Goal: Task Accomplishment & Management: Use online tool/utility

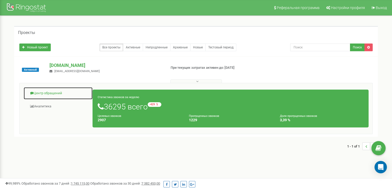
click at [49, 94] on link "Центр обращений" at bounding box center [57, 93] width 69 height 13
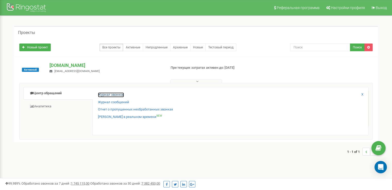
click at [109, 95] on link "Журнал звонков" at bounding box center [111, 95] width 26 height 5
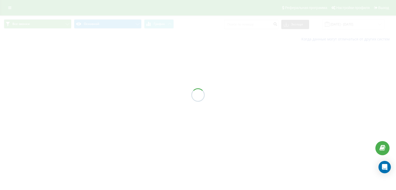
click at [342, 30] on div at bounding box center [198, 95] width 396 height 190
click at [341, 26] on div at bounding box center [198, 95] width 396 height 190
click at [341, 26] on input "[DATE] - [DATE]" at bounding box center [353, 24] width 62 height 10
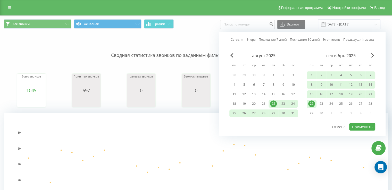
click at [313, 103] on div "22" at bounding box center [311, 103] width 7 height 7
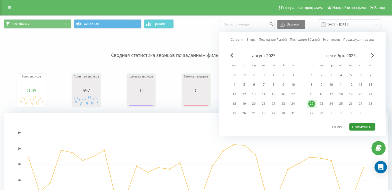
click at [361, 125] on button "Применить" at bounding box center [362, 126] width 26 height 7
type input "[DATE] - [DATE]"
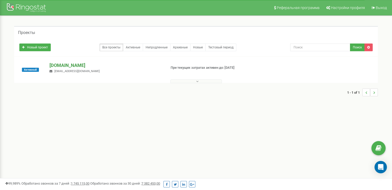
click at [77, 64] on p "[DOMAIN_NAME]" at bounding box center [105, 65] width 113 height 7
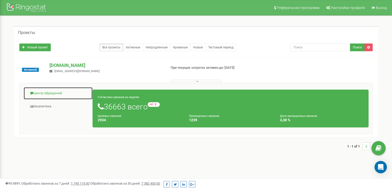
click at [42, 92] on link "Центр обращений" at bounding box center [57, 93] width 69 height 13
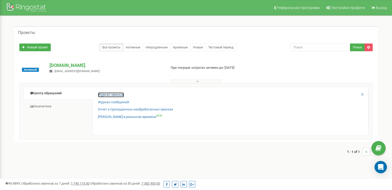
click at [112, 97] on link "Журнал звонков" at bounding box center [111, 95] width 26 height 5
click at [115, 93] on link "Журнал звонков" at bounding box center [111, 95] width 26 height 5
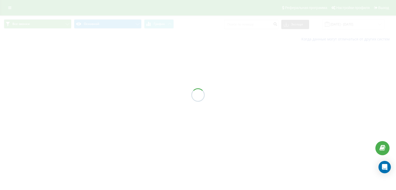
click at [347, 26] on div at bounding box center [198, 95] width 396 height 190
click at [347, 26] on div "Все звонки Основной График Экспорт .csv .xls .xlsx 22.08.2025 - 22.09.2025 Когд…" at bounding box center [198, 30] width 396 height 30
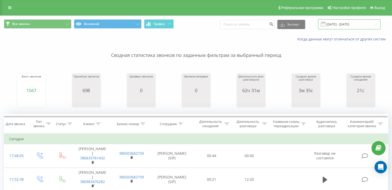
click at [347, 26] on input "[DATE] - [DATE]" at bounding box center [349, 24] width 62 height 10
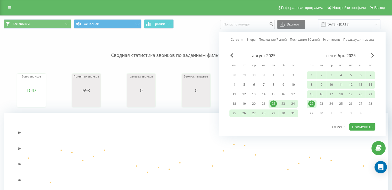
click at [307, 106] on div "22" at bounding box center [312, 104] width 10 height 8
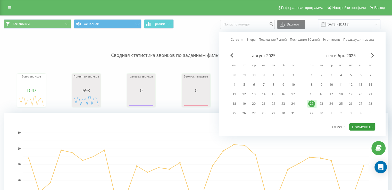
click at [366, 125] on button "Применить" at bounding box center [362, 126] width 26 height 7
type input "[DATE] - [DATE]"
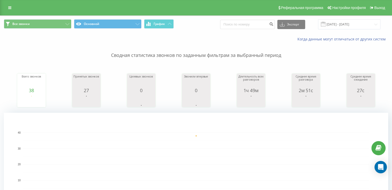
drag, startPoint x: 206, startPoint y: 57, endPoint x: 181, endPoint y: 58, distance: 25.3
drag, startPoint x: 181, startPoint y: 58, endPoint x: 170, endPoint y: 66, distance: 13.6
click at [170, 66] on div "Всего звонков 38 date totalCalls 22.09.25 38 22.09.25 Принятых звонков 27 date …" at bounding box center [196, 85] width 384 height 44
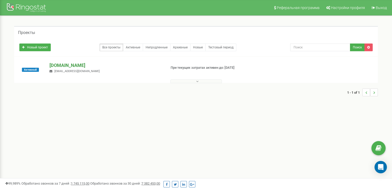
click at [59, 65] on p "[DOMAIN_NAME]" at bounding box center [105, 65] width 113 height 7
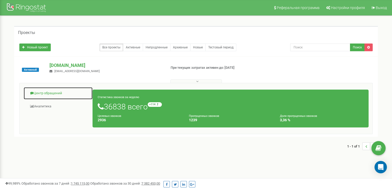
click at [37, 88] on link "Центр обращений" at bounding box center [57, 93] width 69 height 13
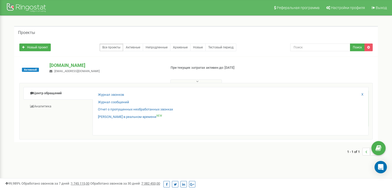
click at [94, 92] on div "Журнал звонков Журнал сообщений Отчет о пропущенных необработанных звонках Звон…" at bounding box center [231, 111] width 276 height 48
click at [99, 94] on link "Журнал звонков" at bounding box center [111, 95] width 26 height 5
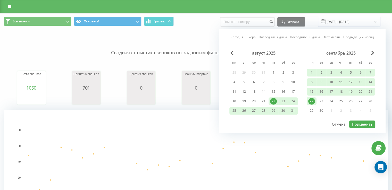
click at [310, 103] on div "22" at bounding box center [311, 101] width 7 height 7
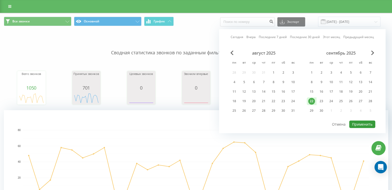
click at [366, 123] on button "Применить" at bounding box center [362, 124] width 26 height 7
type input "[DATE] - [DATE]"
